Goal: Task Accomplishment & Management: Use online tool/utility

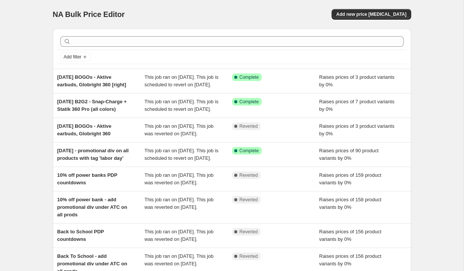
click at [30, 173] on div "NA Bulk Price Editor. This page is ready NA Bulk Price Editor Add new price [ME…" at bounding box center [232, 202] width 464 height 404
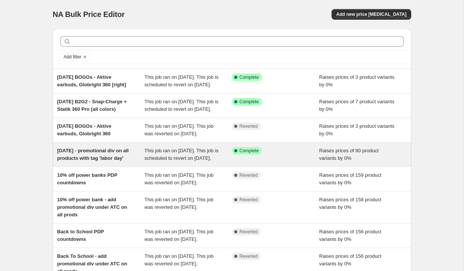
click at [73, 162] on div "[DATE] - promotional div on all products with tag 'labor day'" at bounding box center [101, 154] width 88 height 15
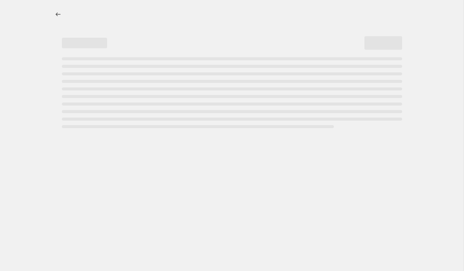
select select "percentage"
select select "no_change"
select select "tag"
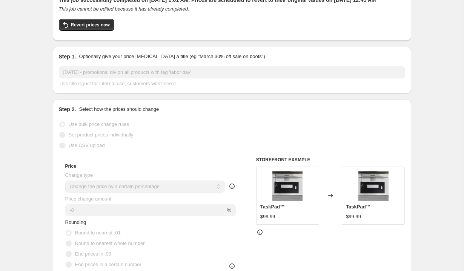
scroll to position [31, 0]
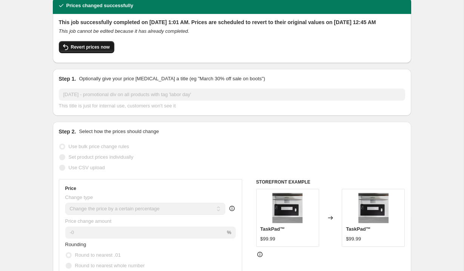
click at [102, 50] on span "Revert prices now" at bounding box center [90, 47] width 39 height 6
checkbox input "false"
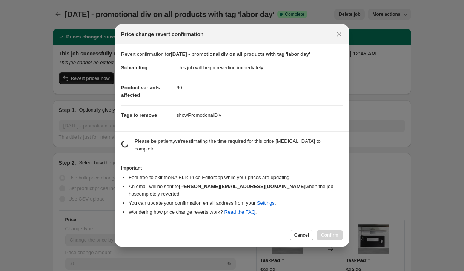
scroll to position [0, 0]
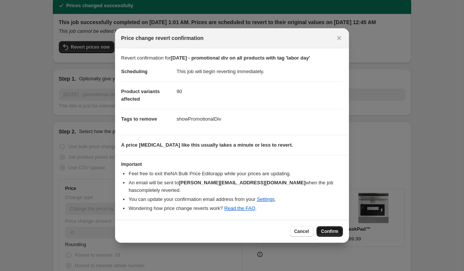
click at [331, 229] on span "Confirm" at bounding box center [329, 232] width 17 height 6
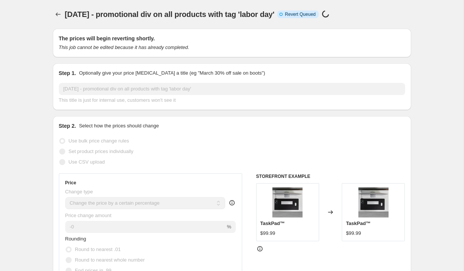
scroll to position [31, 0]
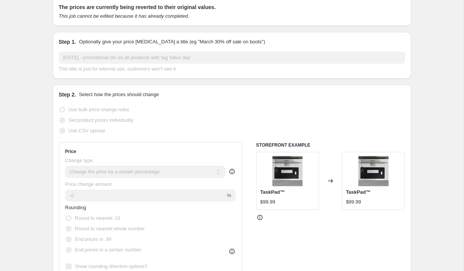
select select "percentage"
select select "no_change"
select select "tag"
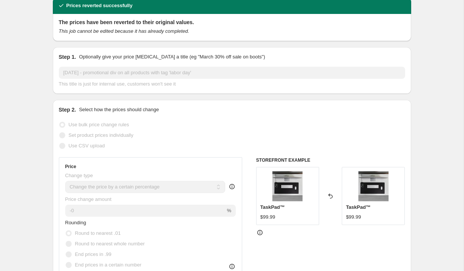
scroll to position [0, 0]
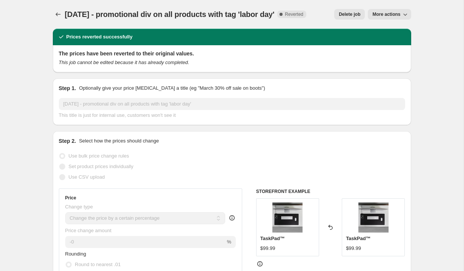
click at [386, 10] on button "More actions" at bounding box center [389, 14] width 43 height 11
click at [381, 30] on span "Copy to new job" at bounding box center [389, 30] width 35 height 6
select select "percentage"
select select "no_change"
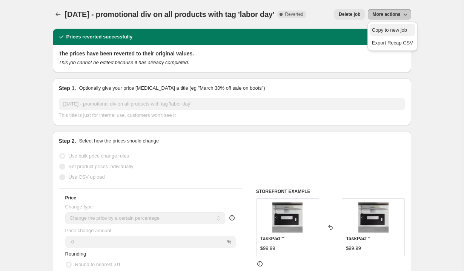
select select "tag"
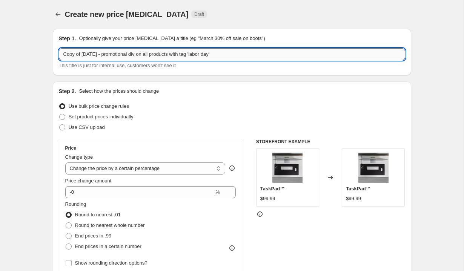
click at [87, 53] on input "Copy of [DATE] - promotional div on all products with tag 'labor day'" at bounding box center [232, 54] width 347 height 12
type input "[DATE] - promotional div on all products with tag 'labor day' (without Smartcha…"
click at [181, 116] on div "Set product prices individually" at bounding box center [232, 117] width 347 height 11
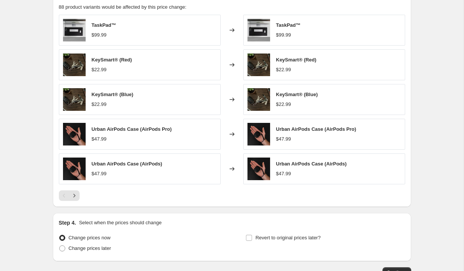
scroll to position [611, 0]
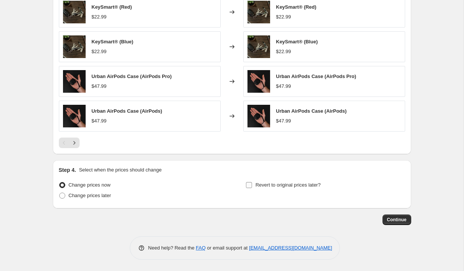
click at [288, 184] on span "Revert to original prices later?" at bounding box center [288, 185] width 65 height 6
click at [252, 184] on input "Revert to original prices later?" at bounding box center [249, 185] width 6 height 6
checkbox input "true"
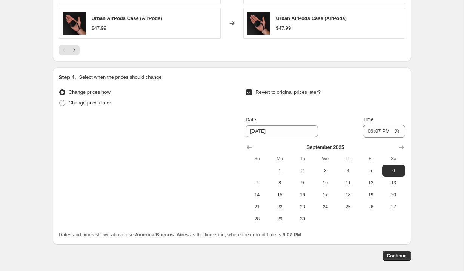
scroll to position [705, 0]
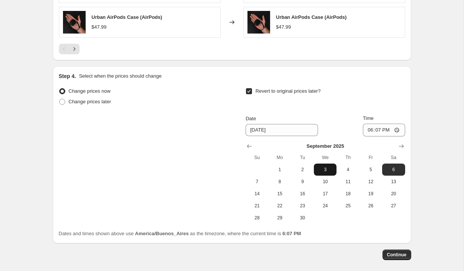
click at [327, 170] on span "3" at bounding box center [325, 170] width 17 height 6
type input "[DATE]"
click at [369, 130] on input "18:07" at bounding box center [384, 130] width 42 height 13
type input "00:30"
click at [387, 108] on div "Revert to original prices later?" at bounding box center [325, 97] width 159 height 23
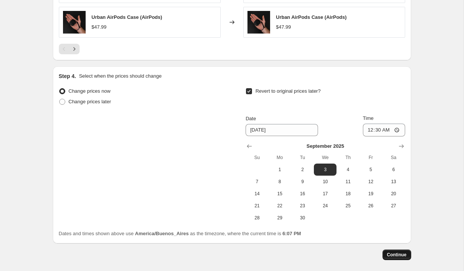
click at [398, 253] on span "Continue" at bounding box center [397, 255] width 20 height 6
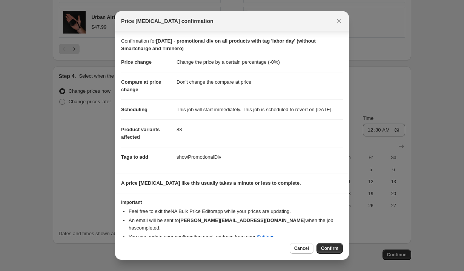
scroll to position [12, 0]
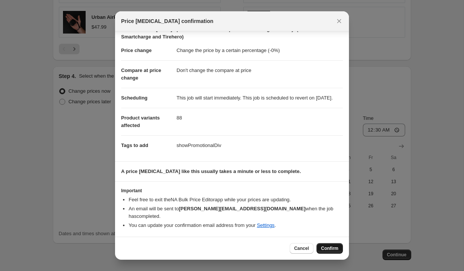
click at [327, 250] on span "Confirm" at bounding box center [329, 249] width 17 height 6
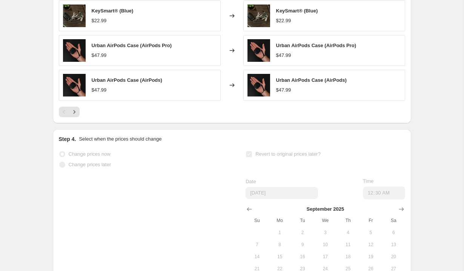
scroll to position [724, 0]
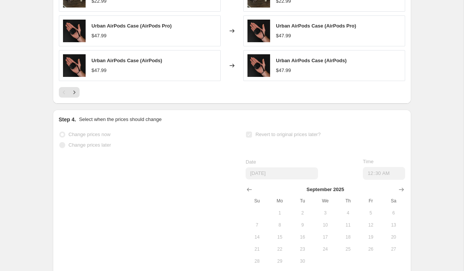
select select "percentage"
select select "no_change"
select select "tag"
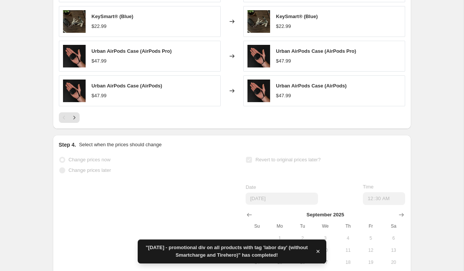
scroll to position [0, 0]
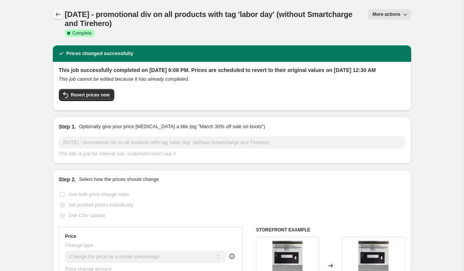
click at [57, 15] on icon "Price change jobs" at bounding box center [58, 15] width 8 height 8
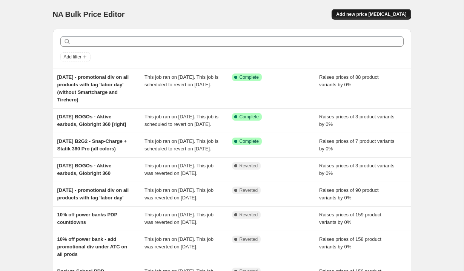
click at [378, 14] on span "Add new price [MEDICAL_DATA]" at bounding box center [371, 14] width 70 height 6
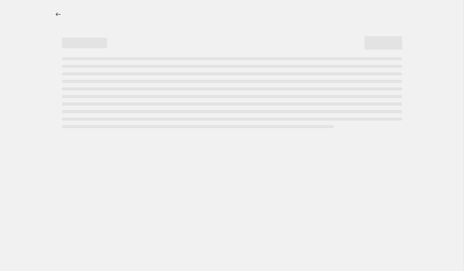
select select "percentage"
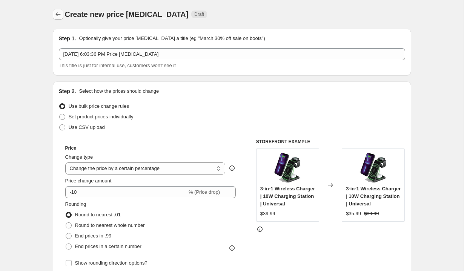
click at [56, 14] on icon "Price change jobs" at bounding box center [58, 14] width 5 height 4
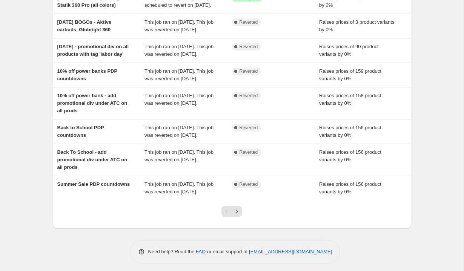
scroll to position [147, 0]
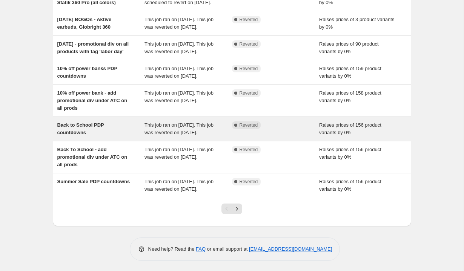
click at [86, 136] on span "Back to School PDP countdowns" at bounding box center [80, 128] width 47 height 13
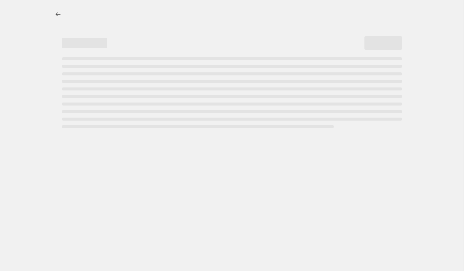
select select "percentage"
select select "no_change"
select select "tag"
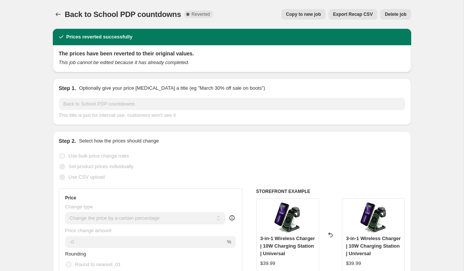
click at [305, 16] on span "Copy to new job" at bounding box center [303, 14] width 35 height 6
select select "percentage"
select select "no_change"
select select "tag"
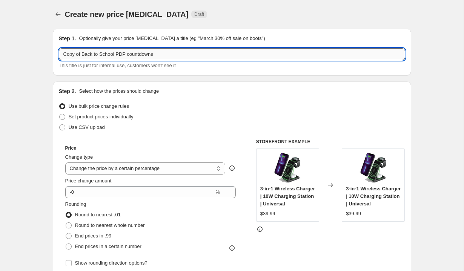
click at [67, 55] on input "Copy of Back to School PDP countdowns" at bounding box center [232, 54] width 347 height 12
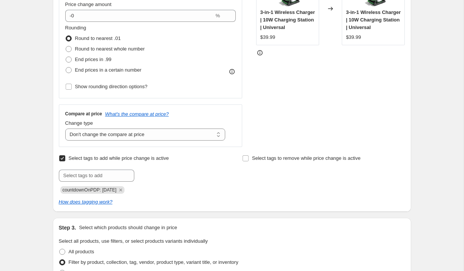
scroll to position [179, 0]
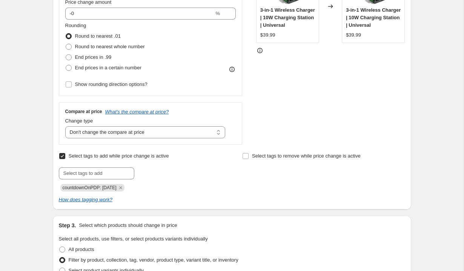
type input "[DATE] PDP countdowns 48hs"
click at [100, 187] on span "countdownOnPDP: [DATE]" at bounding box center [90, 187] width 54 height 5
copy span "countdownOnPDP: [DATE]"
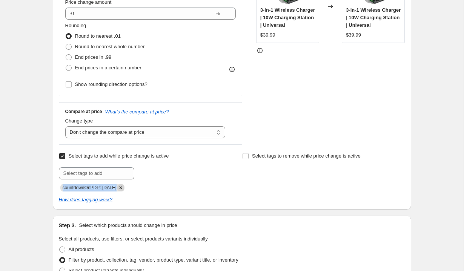
click at [124, 188] on icon "Remove countdownOnPDP: 08-07-2025" at bounding box center [120, 188] width 7 height 7
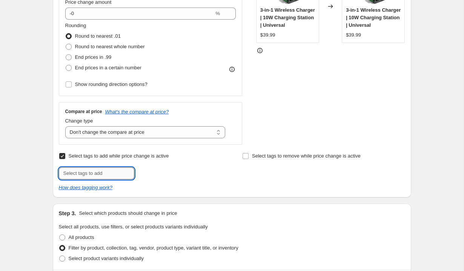
click at [103, 175] on input "text" at bounding box center [97, 174] width 76 height 12
paste input "countdownOnPDP: [DATE]"
click at [106, 174] on input "countdownOnPDP: [DATE]" at bounding box center [97, 174] width 76 height 12
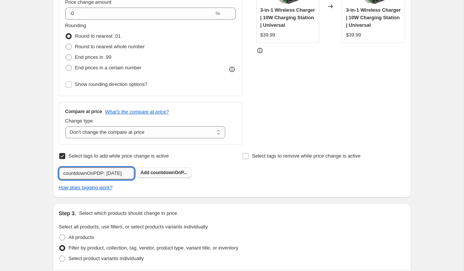
type input "countdownOnPDP: [DATE]"
click at [154, 171] on span "countdownOnP..." at bounding box center [169, 172] width 37 height 5
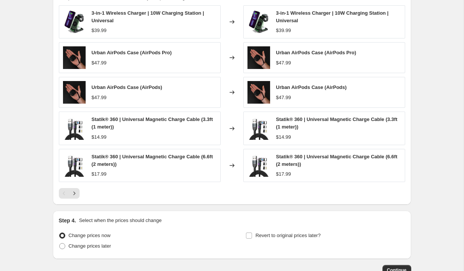
scroll to position [581, 0]
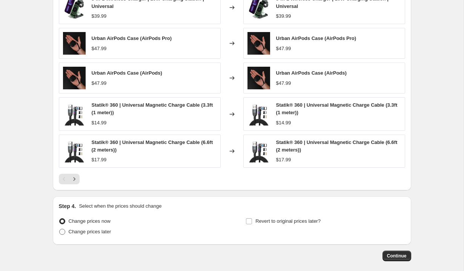
click at [90, 233] on span "Change prices later" at bounding box center [90, 232] width 43 height 6
click at [60, 230] on input "Change prices later" at bounding box center [59, 229] width 0 height 0
radio input "true"
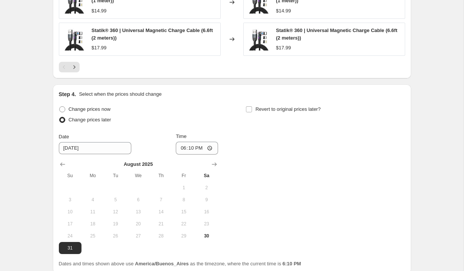
scroll to position [707, 0]
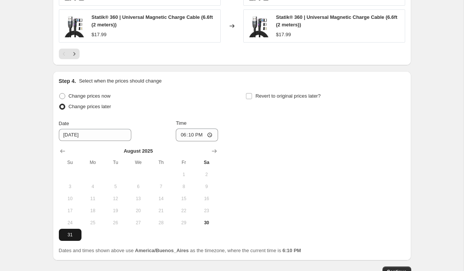
click at [69, 238] on button "31" at bounding box center [70, 235] width 23 height 12
click at [184, 137] on input "18:10" at bounding box center [197, 135] width 42 height 13
click at [190, 136] on input "13:10" at bounding box center [197, 135] width 42 height 13
click at [197, 136] on input "13:00" at bounding box center [197, 135] width 42 height 13
type input "01:00"
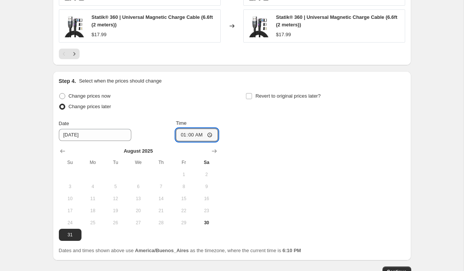
click at [217, 123] on div "Time" at bounding box center [197, 124] width 42 height 8
click at [258, 96] on span "Revert to original prices later?" at bounding box center [288, 96] width 65 height 6
click at [252, 96] on input "Revert to original prices later?" at bounding box center [249, 96] width 6 height 6
checkbox input "true"
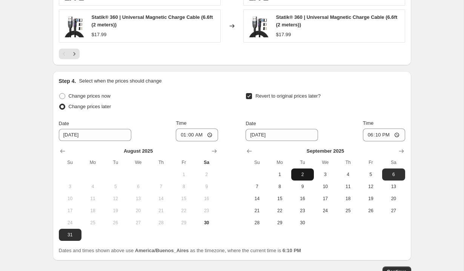
click at [303, 176] on span "2" at bounding box center [303, 175] width 17 height 6
type input "[DATE]"
click at [370, 134] on input "18:10" at bounding box center [384, 135] width 42 height 13
click at [379, 134] on input "13:10" at bounding box center [384, 135] width 42 height 13
click at [389, 133] on input "13:00" at bounding box center [384, 135] width 42 height 13
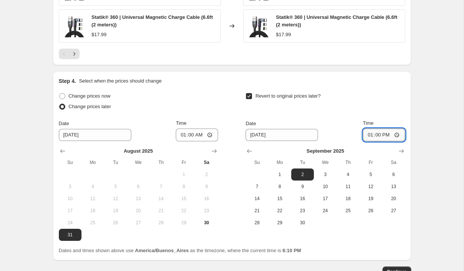
type input "01:00"
click at [390, 122] on div "Time" at bounding box center [384, 124] width 42 height 8
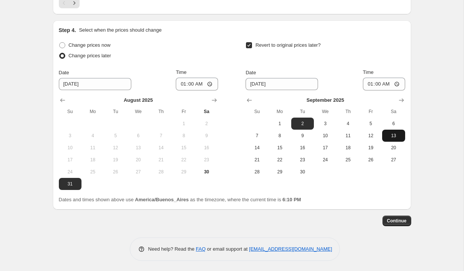
scroll to position [759, 0]
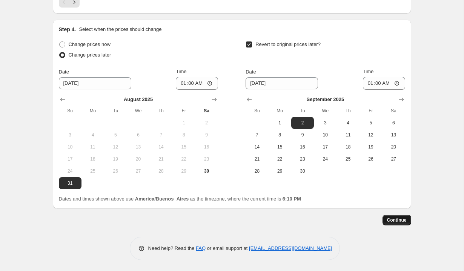
click at [397, 220] on span "Continue" at bounding box center [397, 220] width 20 height 6
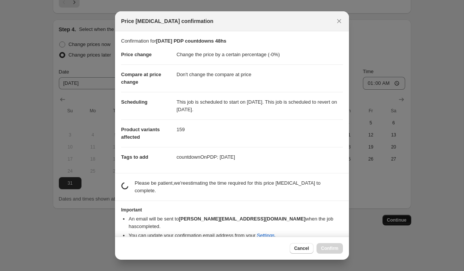
scroll to position [0, 0]
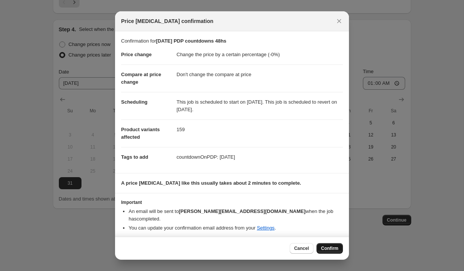
click at [336, 246] on span "Confirm" at bounding box center [329, 249] width 17 height 6
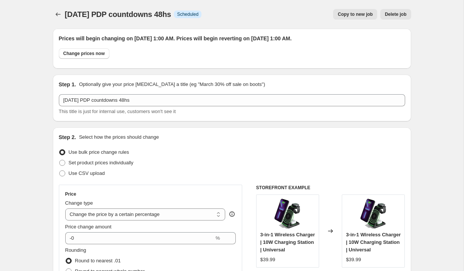
click at [348, 12] on span "Copy to new job" at bounding box center [355, 14] width 35 height 6
select select "percentage"
select select "no_change"
select select "tag"
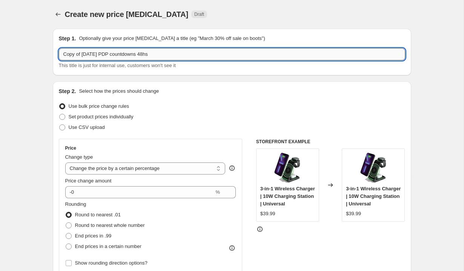
click at [139, 53] on input "Copy of [DATE] PDP countdowns 48hs" at bounding box center [232, 54] width 347 height 12
click at [82, 55] on input "Copy of [DATE] PDP countdowns Extension" at bounding box center [232, 54] width 347 height 12
type input "[DATE] PDP countdowns Extension"
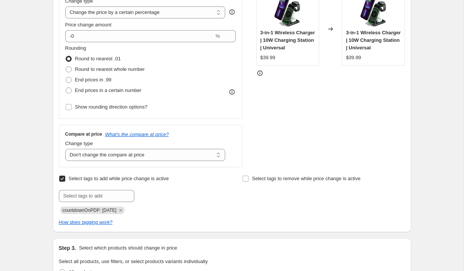
scroll to position [169, 0]
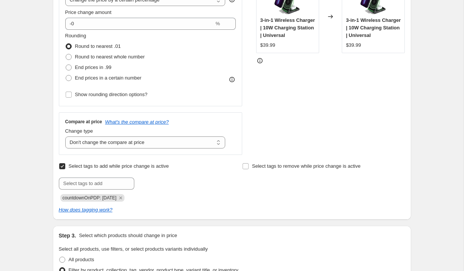
click at [106, 199] on span "countdownOnPDP: [DATE]" at bounding box center [90, 198] width 54 height 5
copy span "countdownOnPDP: [DATE]"
click at [124, 198] on icon "Remove countdownOnPDP: 09-02-2025" at bounding box center [120, 198] width 7 height 7
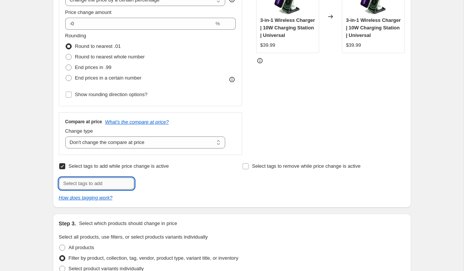
click at [111, 188] on input "text" at bounding box center [97, 184] width 76 height 12
paste input "countdownOnPDP: [DATE]"
click at [114, 185] on input "countdownOnPDP: [DATE]" at bounding box center [97, 184] width 76 height 12
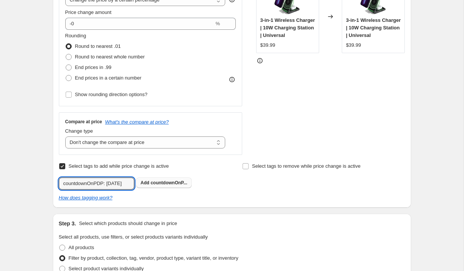
type input "countdownOnPDP: [DATE]"
click at [155, 184] on span "countdownOnP..." at bounding box center [169, 182] width 37 height 5
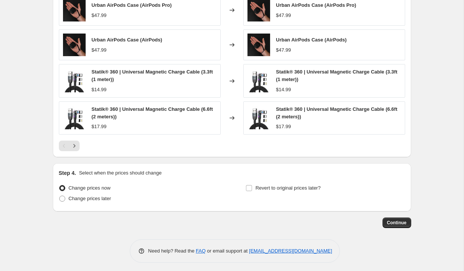
scroll to position [618, 0]
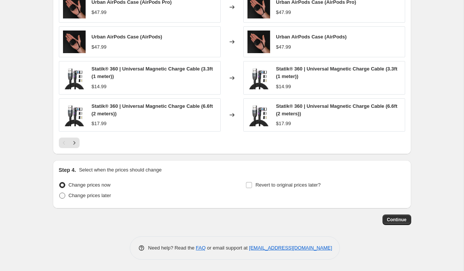
click at [92, 198] on span "Change prices later" at bounding box center [90, 196] width 43 height 6
click at [60, 193] on input "Change prices later" at bounding box center [59, 193] width 0 height 0
radio input "true"
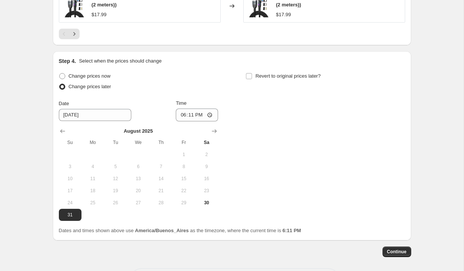
scroll to position [759, 0]
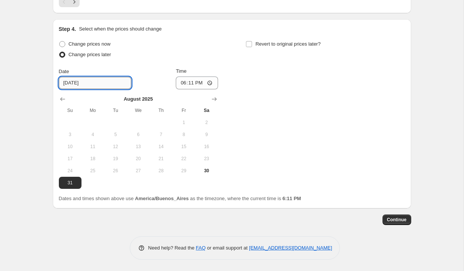
click at [94, 80] on input "[DATE]" at bounding box center [95, 83] width 72 height 12
click at [214, 101] on icon "Show next month, September 2025" at bounding box center [215, 100] width 8 height 8
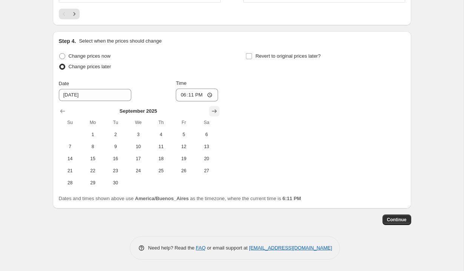
scroll to position [747, 0]
click at [116, 134] on span "2" at bounding box center [115, 135] width 17 height 6
type input "[DATE]"
click at [182, 95] on input "18:11" at bounding box center [197, 95] width 42 height 13
click at [187, 98] on input "13:11" at bounding box center [197, 95] width 42 height 13
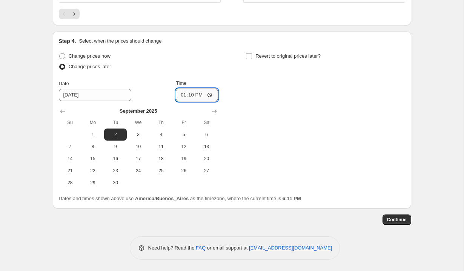
type input "01:10"
click at [239, 79] on div "Change prices now Change prices later Date [DATE] Time 01:[DATE] Mo Tu We Th Fr…" at bounding box center [232, 120] width 347 height 138
click at [249, 56] on input "Revert to original prices later?" at bounding box center [249, 56] width 6 height 6
checkbox input "true"
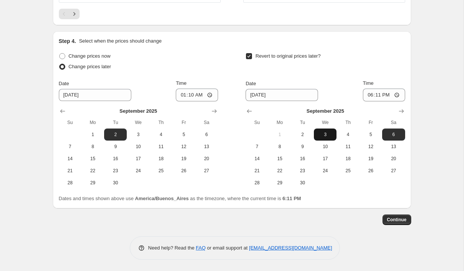
click at [324, 133] on span "3" at bounding box center [325, 135] width 17 height 6
type input "[DATE]"
click at [369, 96] on input "18:11" at bounding box center [384, 95] width 42 height 13
click at [393, 78] on div "Revert to original prices later? Date [DATE] Time 00:45 [DATE] Su Mo Tu We Th F…" at bounding box center [325, 120] width 159 height 138
click at [396, 220] on span "Continue" at bounding box center [397, 220] width 20 height 6
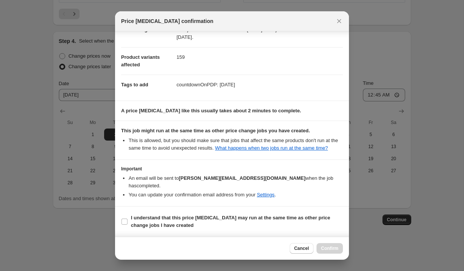
scroll to position [0, 0]
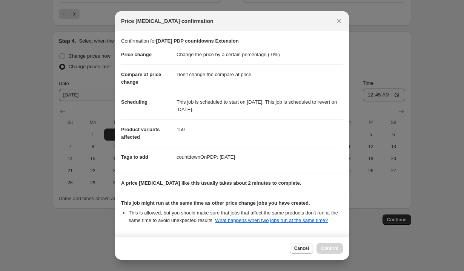
click at [295, 248] on span "Cancel" at bounding box center [302, 249] width 15 height 6
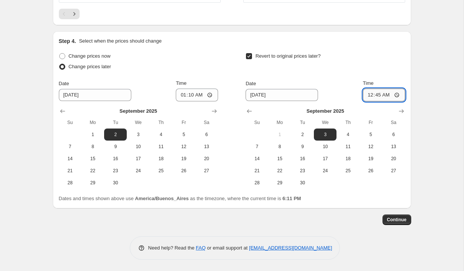
click at [377, 95] on input "00:45" at bounding box center [384, 95] width 42 height 13
click at [397, 219] on span "Continue" at bounding box center [397, 220] width 20 height 6
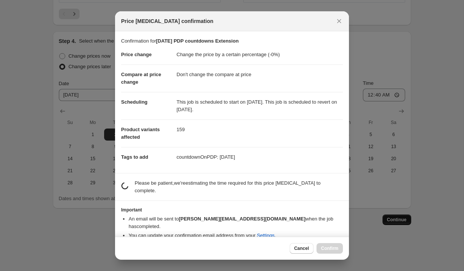
scroll to position [0, 0]
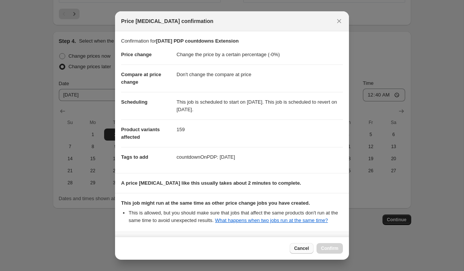
click at [300, 249] on span "Cancel" at bounding box center [302, 249] width 15 height 6
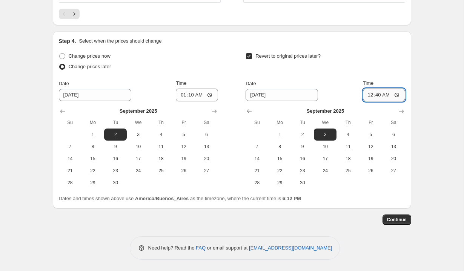
click at [377, 96] on input "00:40" at bounding box center [384, 95] width 42 height 13
type input "00:35"
click at [388, 219] on span "Continue" at bounding box center [397, 220] width 20 height 6
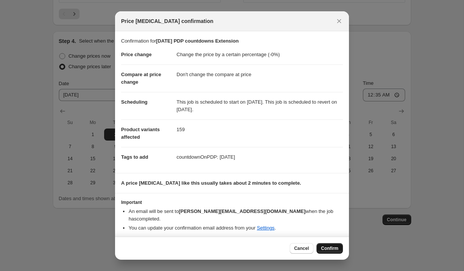
click at [322, 250] on button "Confirm" at bounding box center [330, 249] width 26 height 11
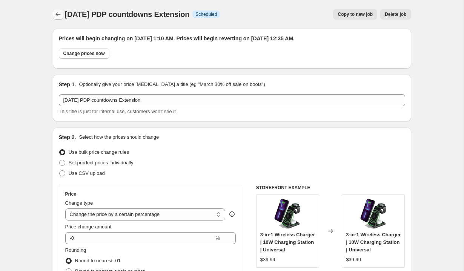
click at [58, 16] on icon "Price change jobs" at bounding box center [58, 15] width 8 height 8
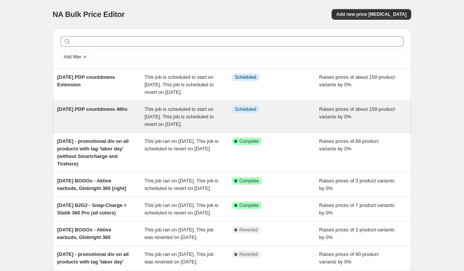
click at [137, 128] on div "[DATE] PDP countdowns 48hs" at bounding box center [101, 117] width 88 height 23
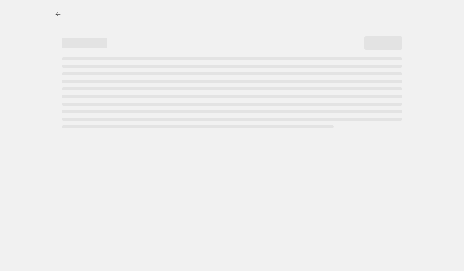
select select "percentage"
select select "no_change"
select select "tag"
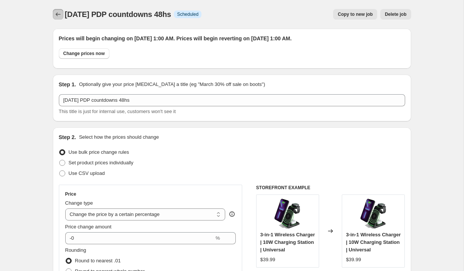
click at [56, 19] on button "Price change jobs" at bounding box center [58, 14] width 11 height 11
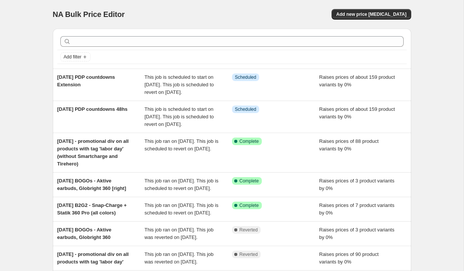
click at [287, 22] on div "NA Bulk Price Editor. This page is ready NA Bulk Price Editor Add new price [ME…" at bounding box center [232, 14] width 359 height 29
